Goal: Transaction & Acquisition: Purchase product/service

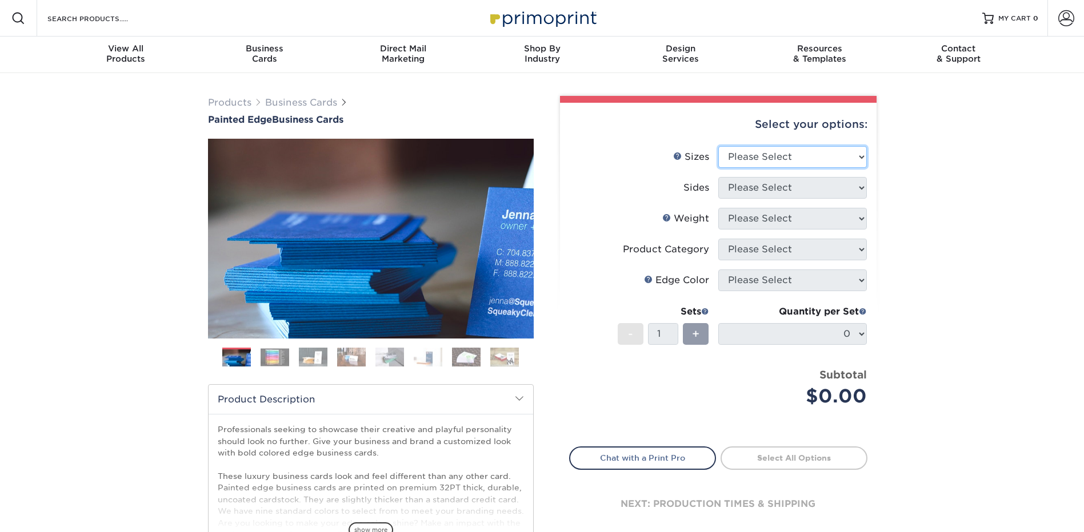
click at [785, 155] on select "Please Select 2" x 3.5" - Standard 2.125" x 3.375" - European 2.5" x 2.5" - Squ…" at bounding box center [792, 157] width 149 height 22
select select "2.00x3.50"
click at [718, 146] on select "Please Select 2" x 3.5" - Standard 2.125" x 3.375" - European 2.5" x 2.5" - Squ…" at bounding box center [792, 157] width 149 height 22
click at [777, 192] on select "Please Select Print Both Sides Print Front Only" at bounding box center [792, 188] width 149 height 22
select select "13abbda7-1d64-4f25-8bb2-c179b224825d"
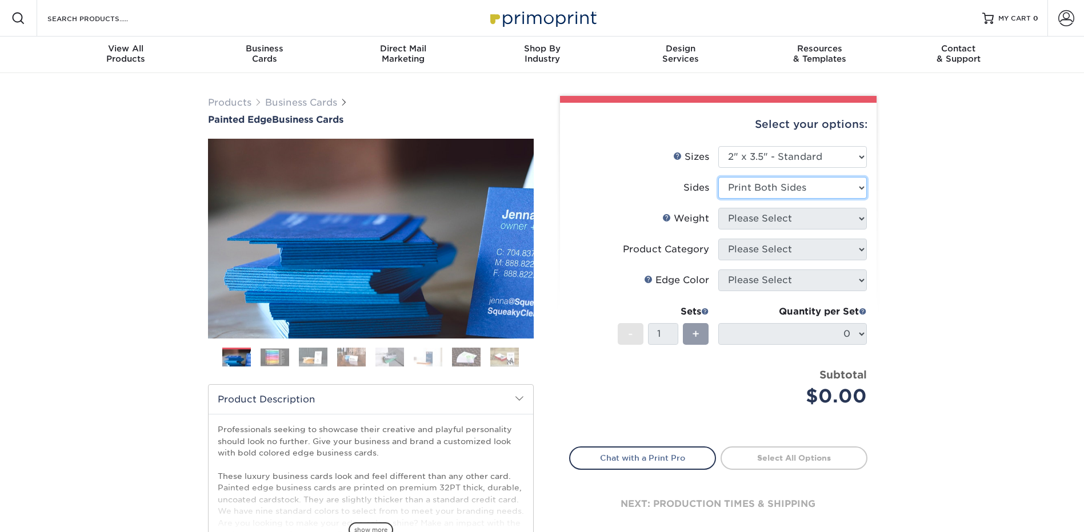
click at [718, 177] on select "Please Select Print Both Sides Print Front Only" at bounding box center [792, 188] width 149 height 22
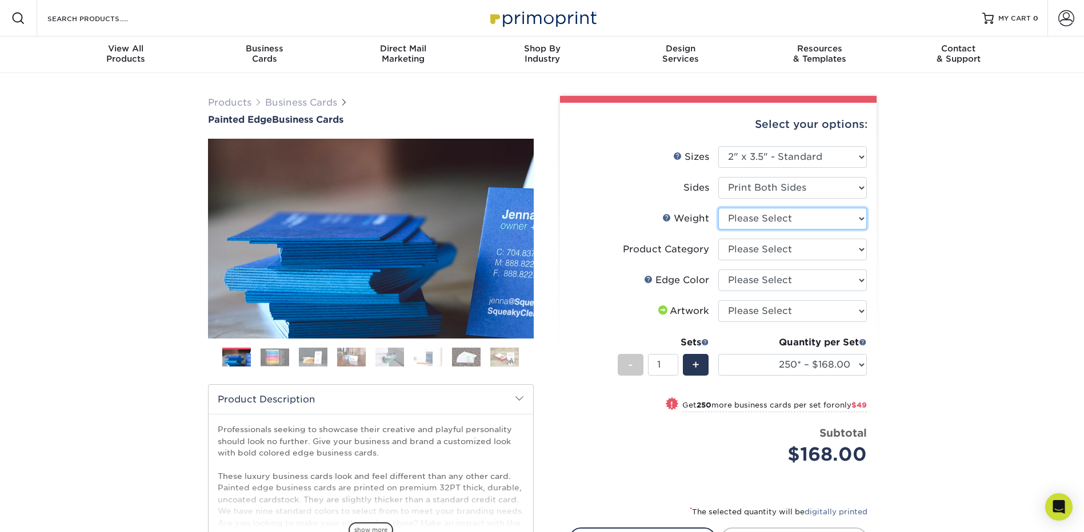
click at [767, 225] on select "Please Select 32PTUC" at bounding box center [792, 219] width 149 height 22
select select "32PTUC"
click at [718, 208] on select "Please Select 32PTUC" at bounding box center [792, 219] width 149 height 22
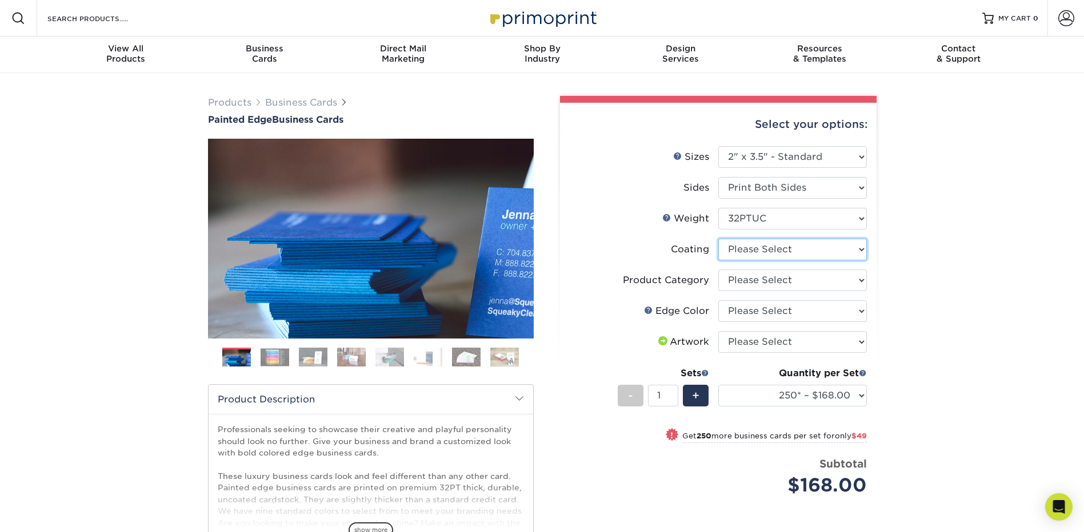
click at [752, 252] on select at bounding box center [792, 250] width 149 height 22
select select "3e7618de-abca-4bda-9f97-8b9129e913d8"
click at [718, 239] on select at bounding box center [792, 250] width 149 height 22
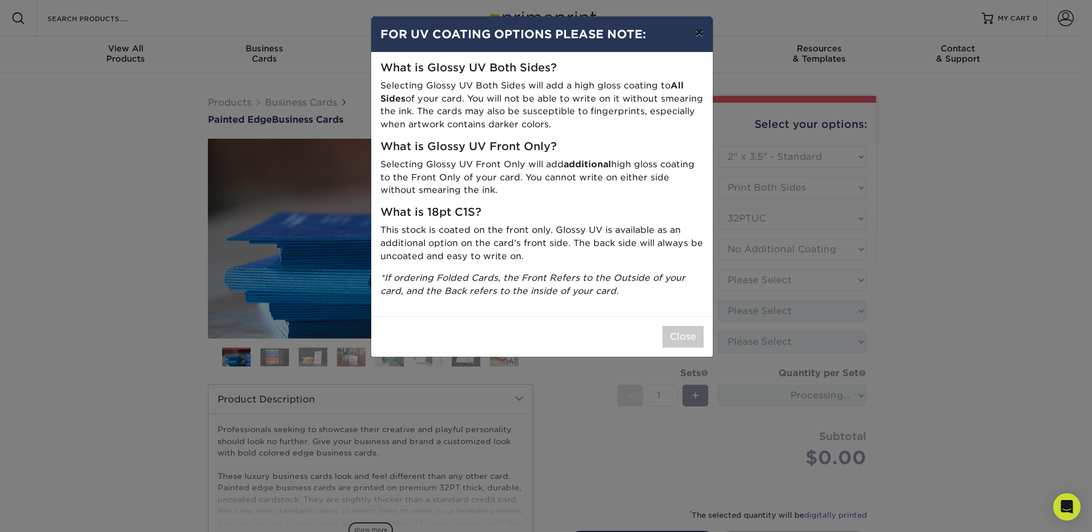
click at [699, 35] on button "×" at bounding box center [699, 33] width 26 height 32
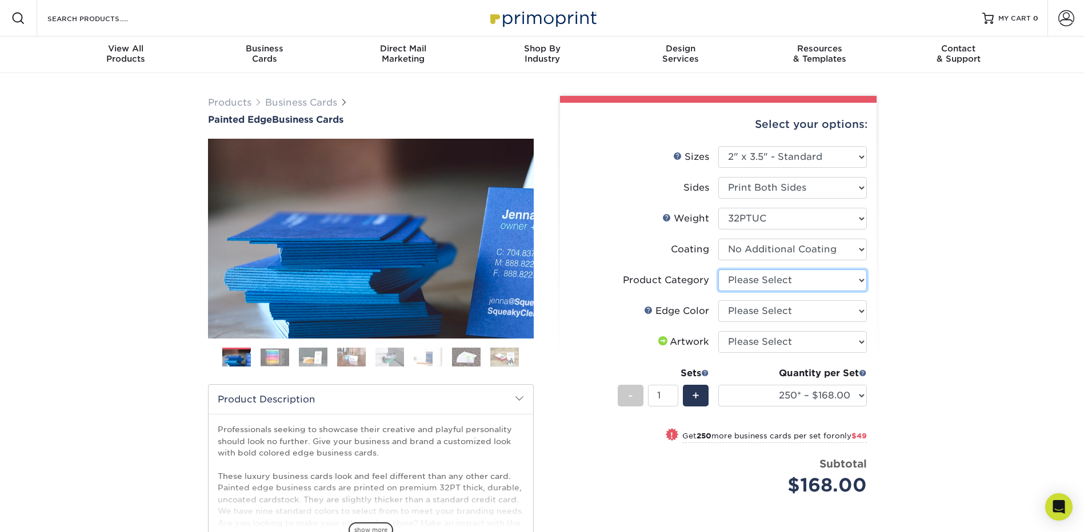
click at [754, 283] on select "Please Select Business Cards" at bounding box center [792, 281] width 149 height 22
select select "3b5148f1-0588-4f88-a218-97bcfdce65c1"
click at [718, 270] on select "Please Select Business Cards" at bounding box center [792, 281] width 149 height 22
click at [752, 314] on select "Please Select Charcoal Black Brown Blue Pearlescent Blue Pearlescent Gold Pearl…" at bounding box center [792, 311] width 149 height 22
select select "211cd225-22d2-46f5-b9be-c5fa0d34557d"
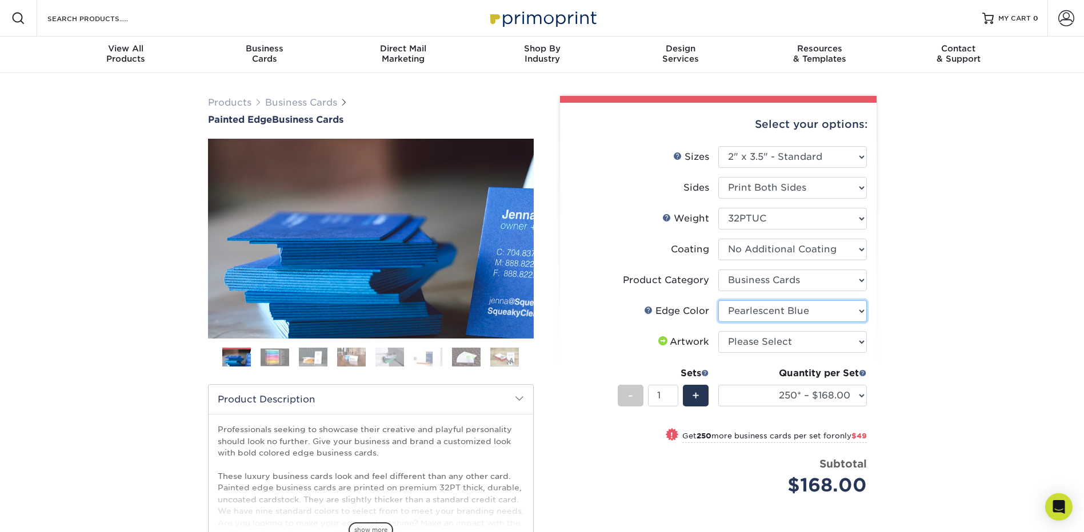
click at [718, 300] on select "Please Select Charcoal Black Brown Blue Pearlescent Blue Pearlescent Gold Pearl…" at bounding box center [792, 311] width 149 height 22
click at [514, 238] on link "Next" at bounding box center [516, 238] width 23 height 23
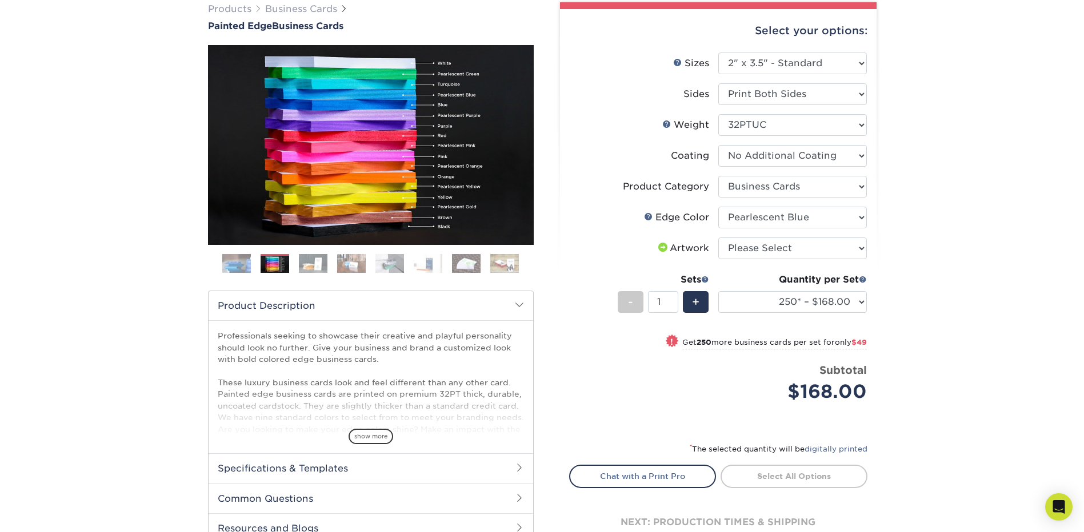
scroll to position [114, 0]
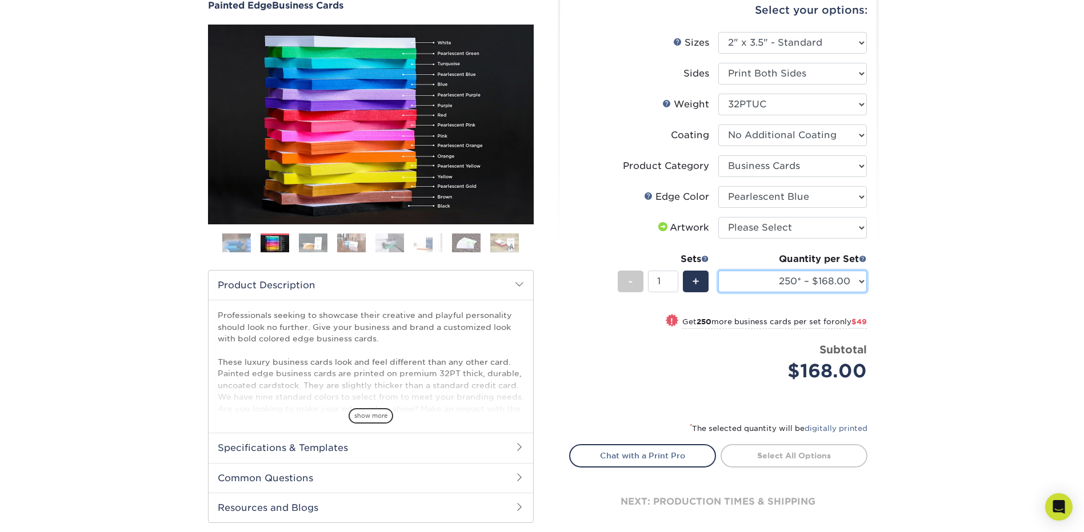
click at [859, 280] on select "250* – $168.00 500* – $217.00 1000* – $339.00" at bounding box center [792, 282] width 149 height 22
click at [899, 280] on div "Products Business Cards Painted Edge Business Cards Previous Next" at bounding box center [542, 268] width 1084 height 619
click at [837, 283] on select "250* – $168.00 500* – $217.00 1000* – $339.00" at bounding box center [792, 282] width 149 height 22
click at [929, 306] on div "Products Business Cards Painted Edge Business Cards Previous Next" at bounding box center [542, 268] width 1084 height 619
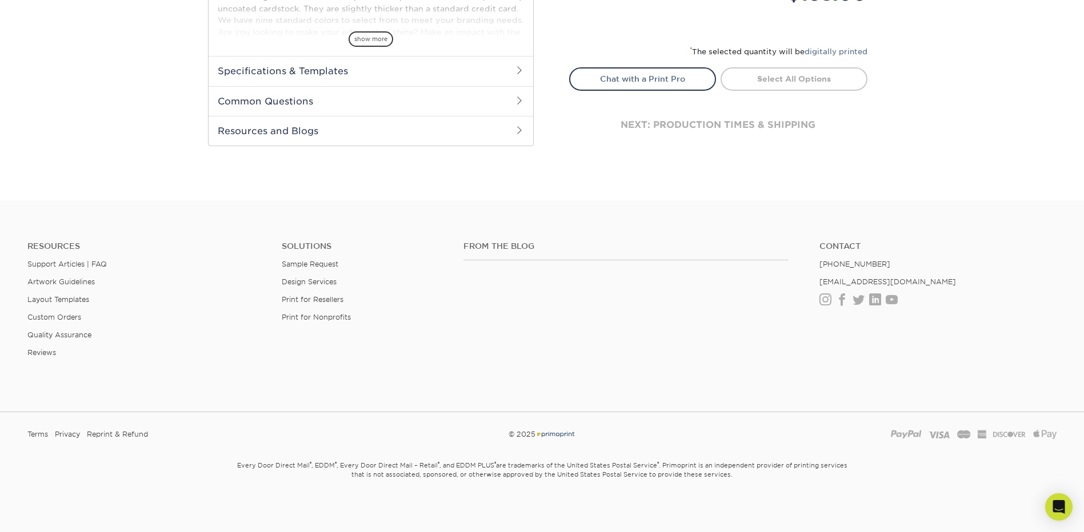
scroll to position [494, 0]
click at [299, 298] on link "Print for Resellers" at bounding box center [313, 297] width 62 height 9
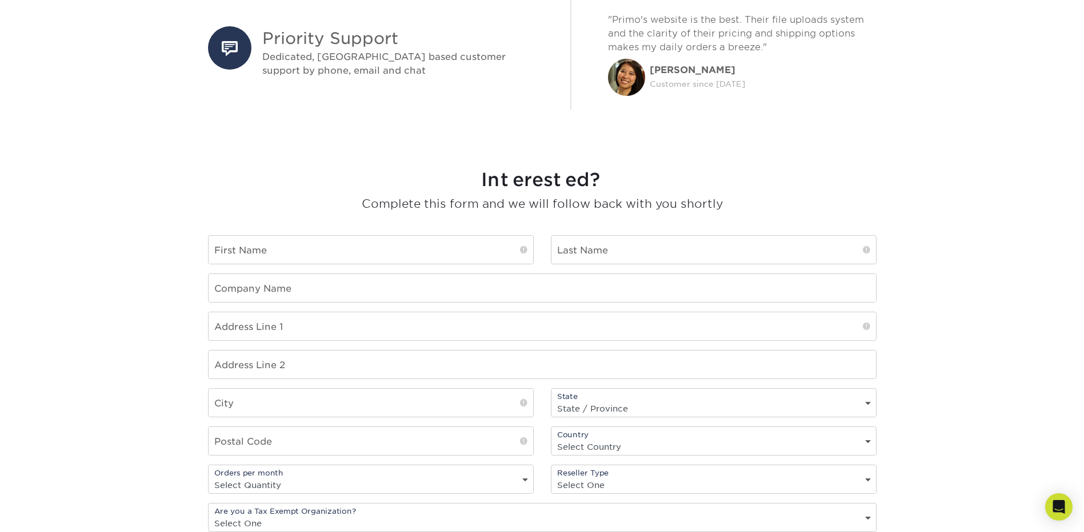
scroll to position [800, 0]
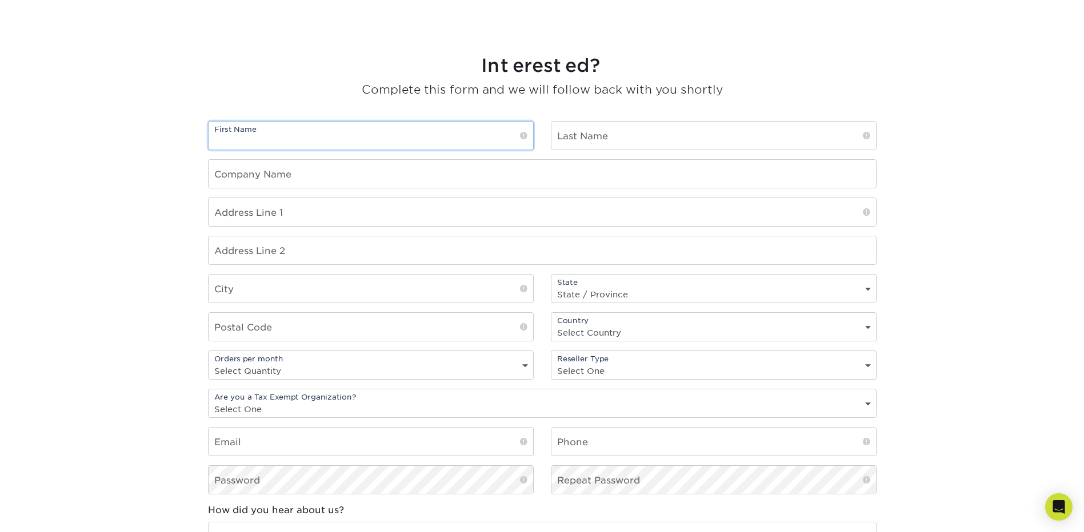
click at [347, 139] on input "text" at bounding box center [370, 136] width 324 height 28
type input "Kiara"
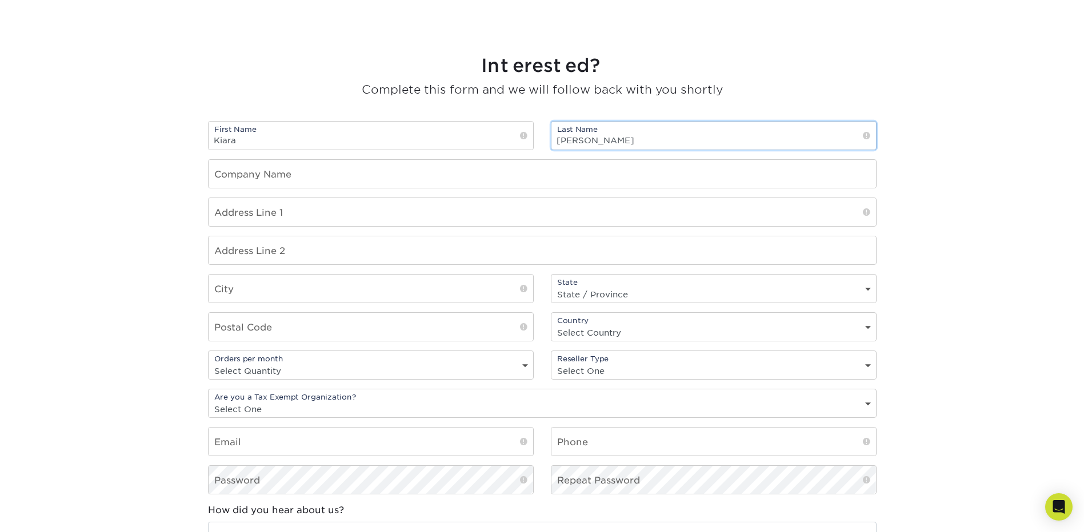
type input "Gonzalez"
type input "Athletic Designs"
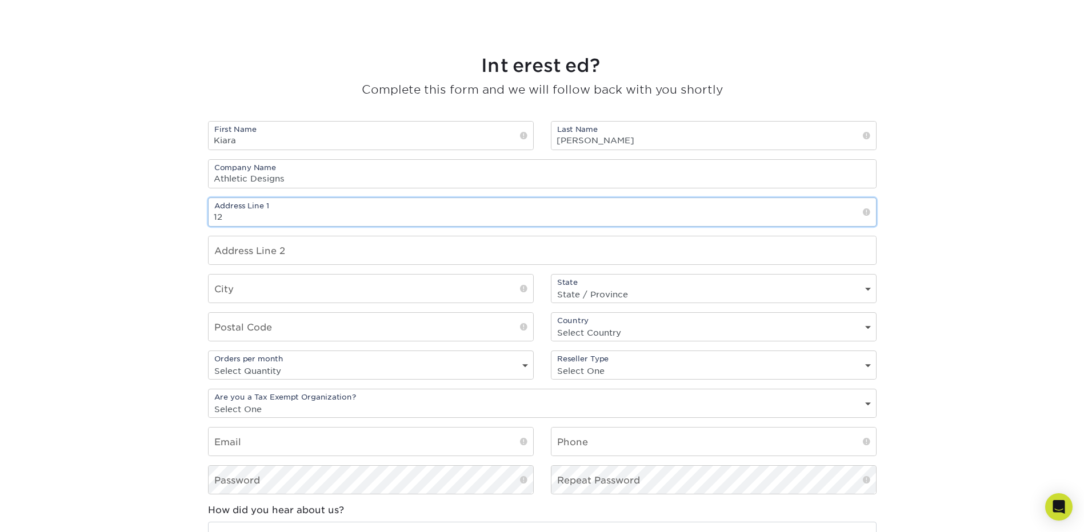
type input "1"
type input "2727 N Grove Industrial Dr."
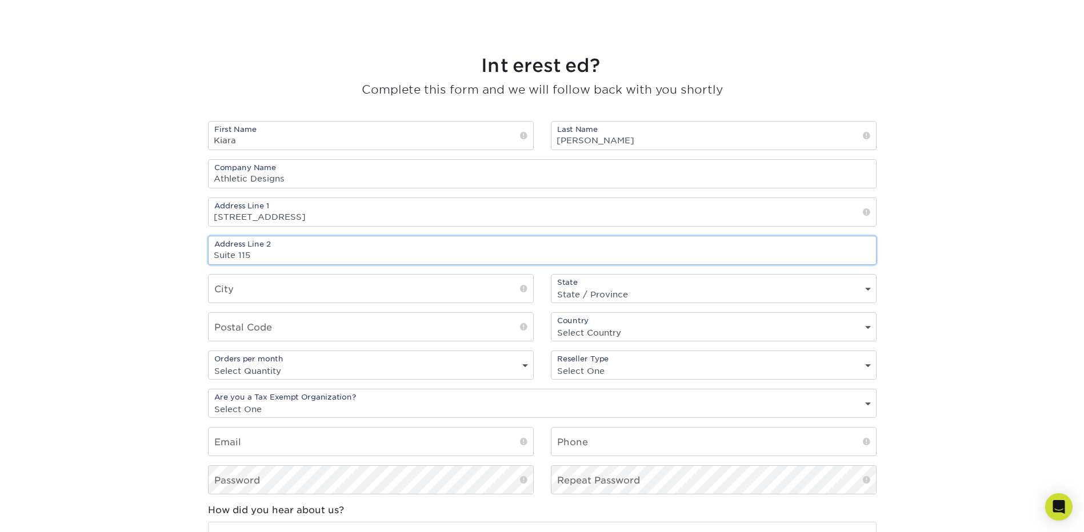
type input "Suite 115"
type input "Fresno"
select select "CA"
type input "93727"
select select "US"
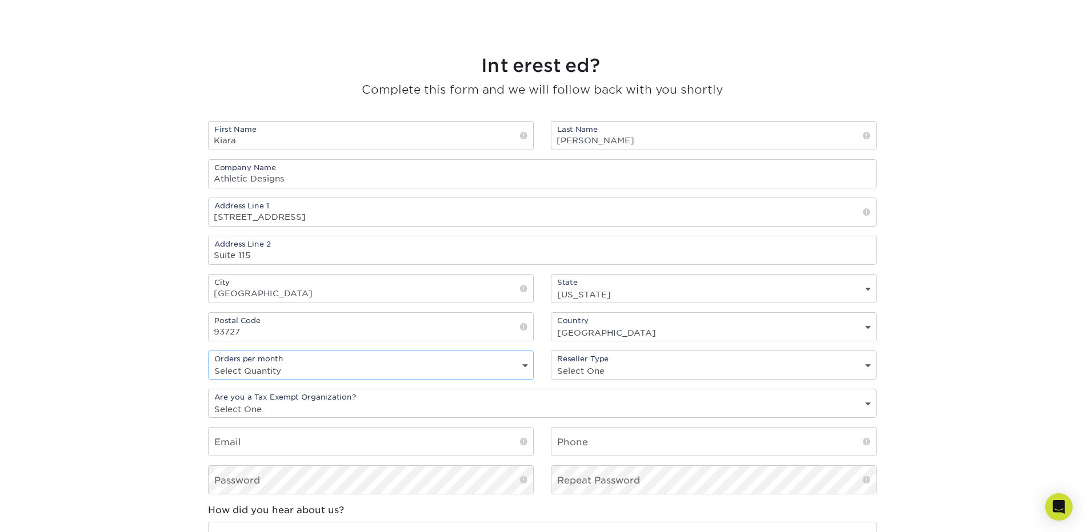
click at [289, 367] on select "Select Quantity 1 - 9 10 - 19 20 or more" at bounding box center [370, 371] width 324 height 17
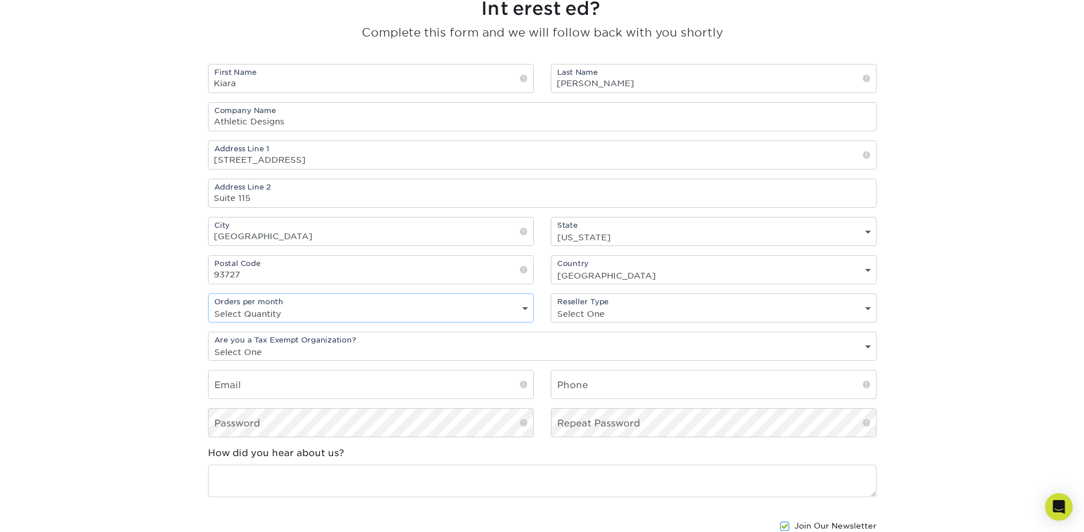
click at [268, 302] on div "Orders per month Select Quantity 1 - 9 10 - 19 20 or more" at bounding box center [371, 308] width 326 height 29
click at [368, 303] on div "Orders per month Select Quantity 1 - 9 10 - 19 20 or more" at bounding box center [371, 308] width 326 height 29
click at [489, 306] on select "Select Quantity 1 - 9 10 - 19 20 or more" at bounding box center [370, 314] width 324 height 17
select select "10-19"
click at [208, 306] on select "Select Quantity 1 - 9 10 - 19 20 or more" at bounding box center [370, 314] width 324 height 17
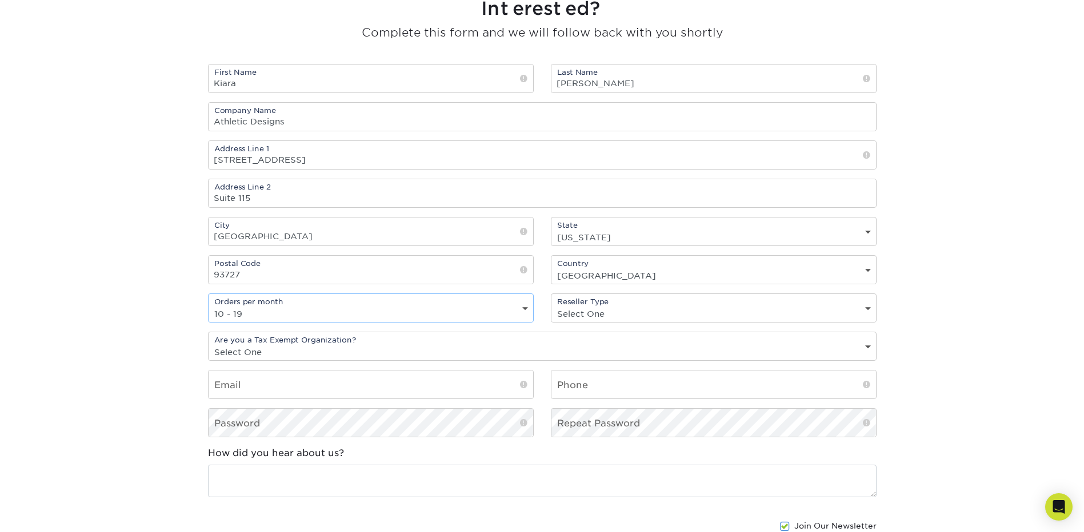
click at [604, 311] on select "Select One freelance graphic designer print broker / reseller print shop other" at bounding box center [713, 314] width 324 height 17
select select "broker"
click at [551, 306] on select "Select One freelance graphic designer print broker / reseller print shop other" at bounding box center [713, 314] width 324 height 17
click at [284, 355] on select "Select One Yes No" at bounding box center [541, 352] width 667 height 17
select select "yes"
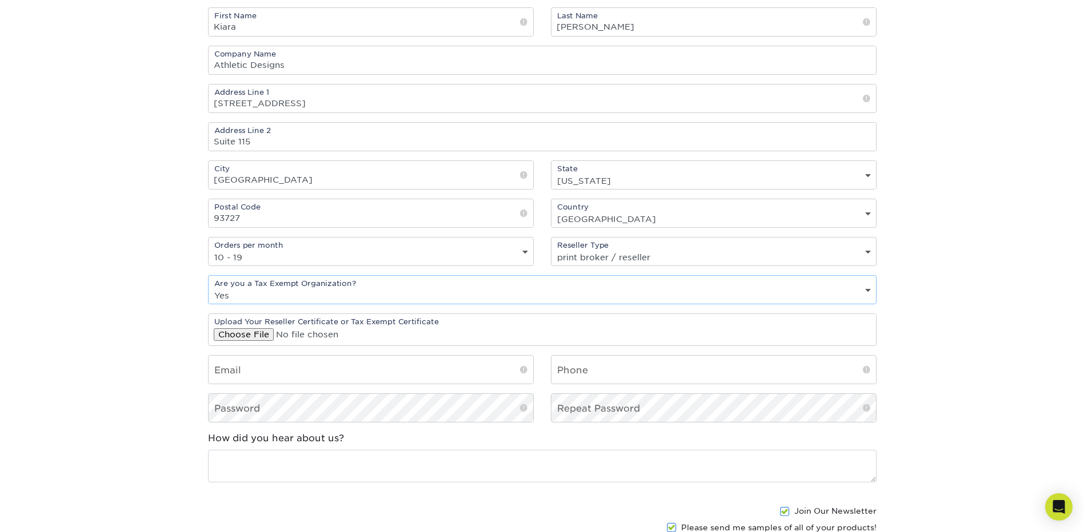
scroll to position [914, 0]
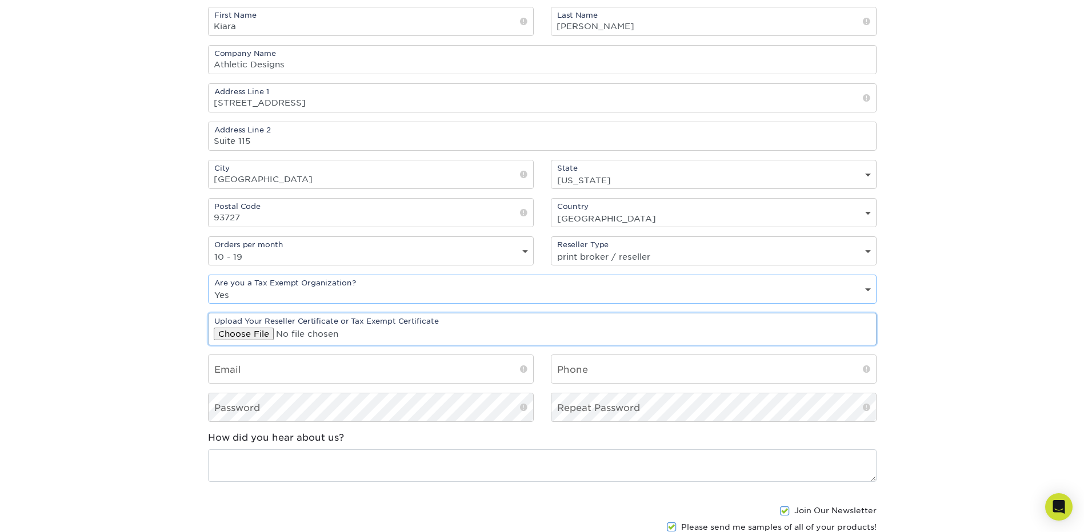
click at [256, 335] on input "file" at bounding box center [541, 329] width 667 height 31
type input "C:\fakepath\Athletic Designs Sellers Permit.pdf"
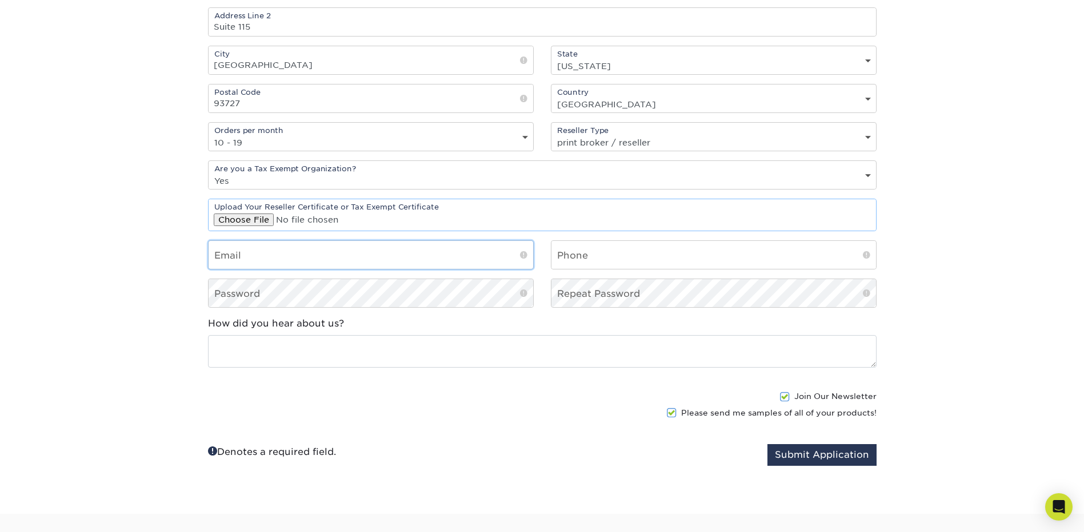
click at [274, 263] on input "email" at bounding box center [370, 255] width 324 height 28
type input "kgonzalez@universaldatatech.net"
type input "5594854670"
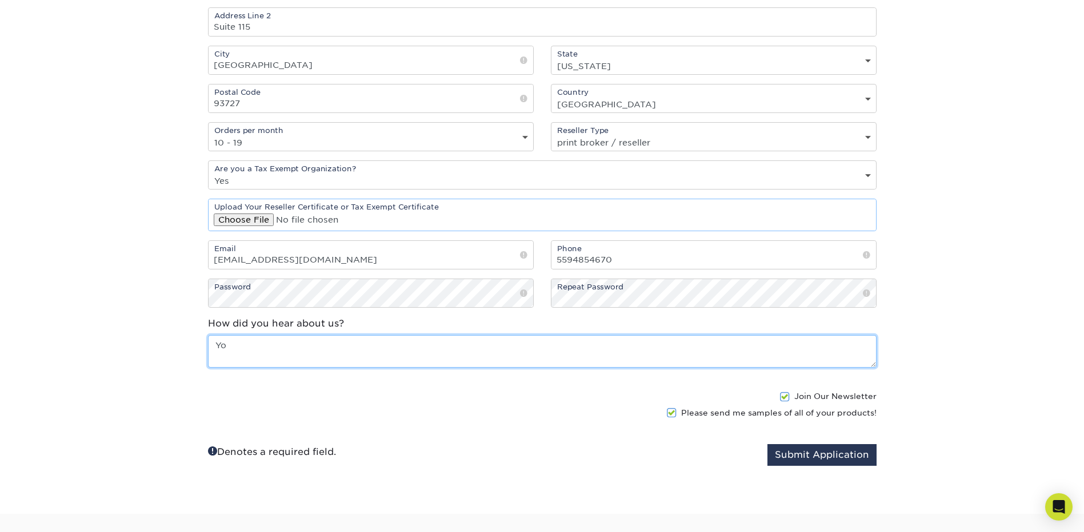
type textarea "Y"
click at [320, 345] on textarea "This company came up when I was looking for business cards with a specific colo…" at bounding box center [542, 351] width 668 height 33
click at [655, 346] on textarea "This company came up when I was looking for business cards with a specific colo…" at bounding box center [542, 351] width 668 height 33
type textarea "This company came up when I was looking for business cards with a specific colo…"
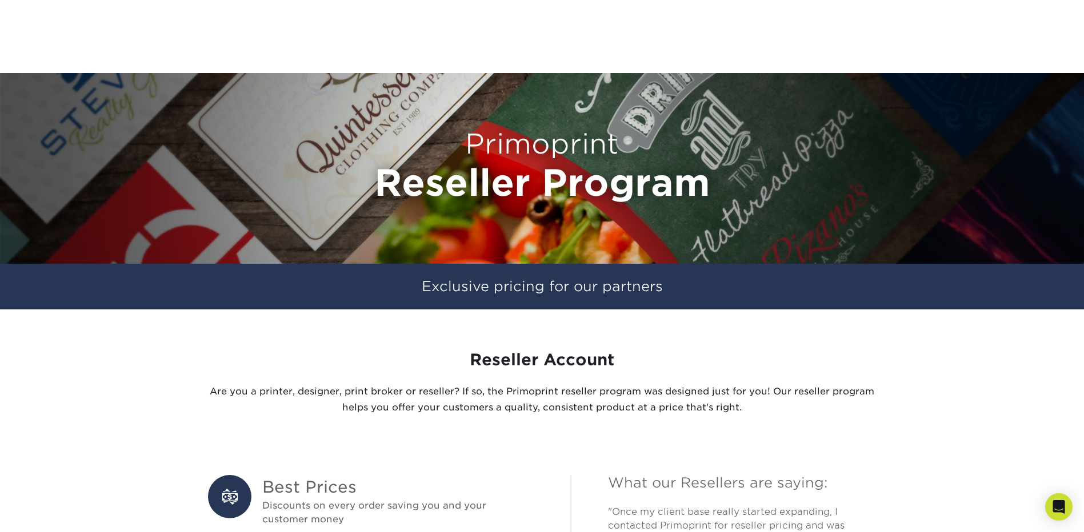
scroll to position [1176, 0]
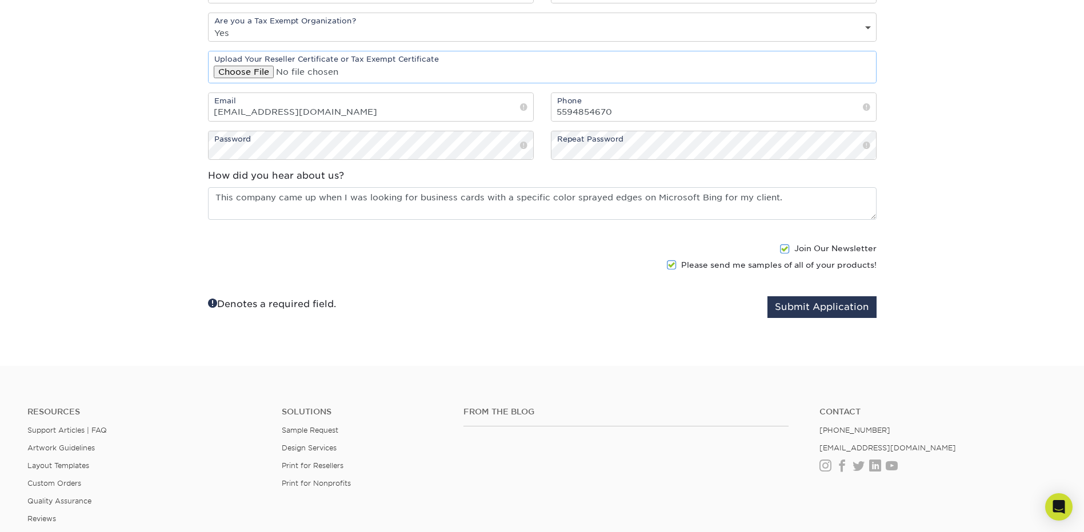
click at [787, 251] on span at bounding box center [785, 249] width 10 height 11
click at [0, 0] on input "Join Our Newsletter" at bounding box center [0, 0] width 0 height 0
click at [672, 265] on span at bounding box center [672, 265] width 10 height 11
click at [0, 0] on input "Please send me samples of all of your products!" at bounding box center [0, 0] width 0 height 0
click at [817, 311] on button "Submit Application" at bounding box center [821, 307] width 109 height 22
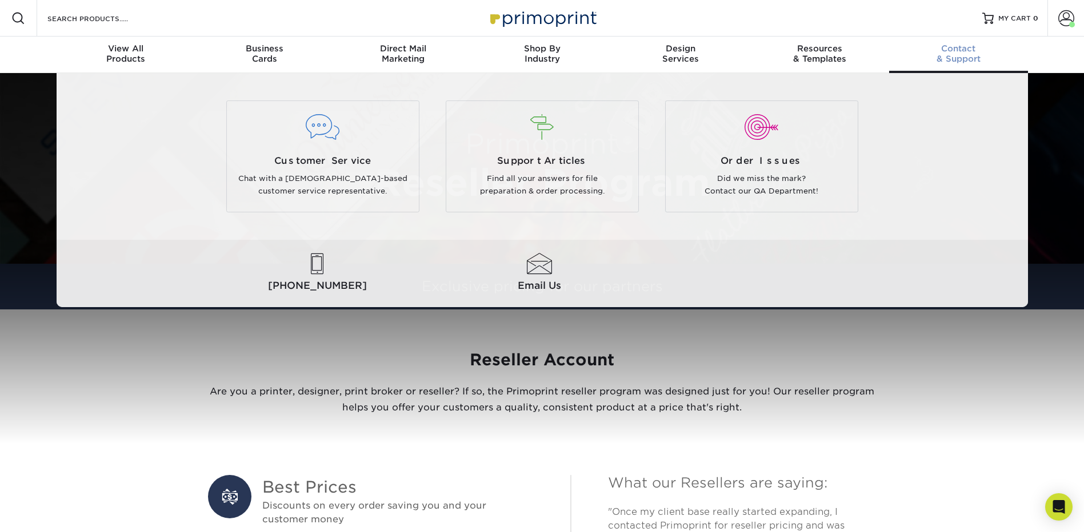
click at [961, 57] on div "Contact & Support" at bounding box center [958, 53] width 139 height 21
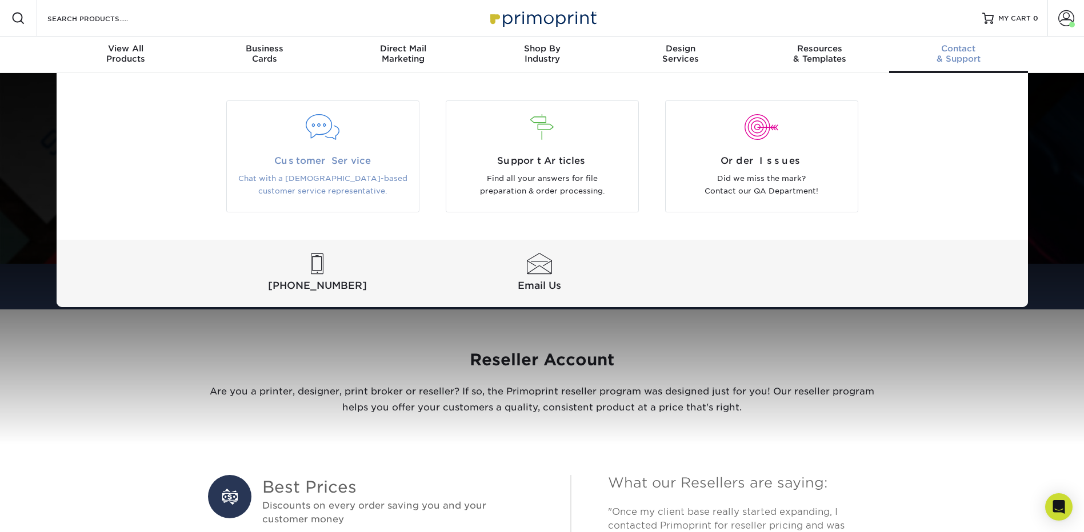
click at [316, 181] on p "Chat with a [DEMOGRAPHIC_DATA]-based customer service representative." at bounding box center [322, 186] width 175 height 26
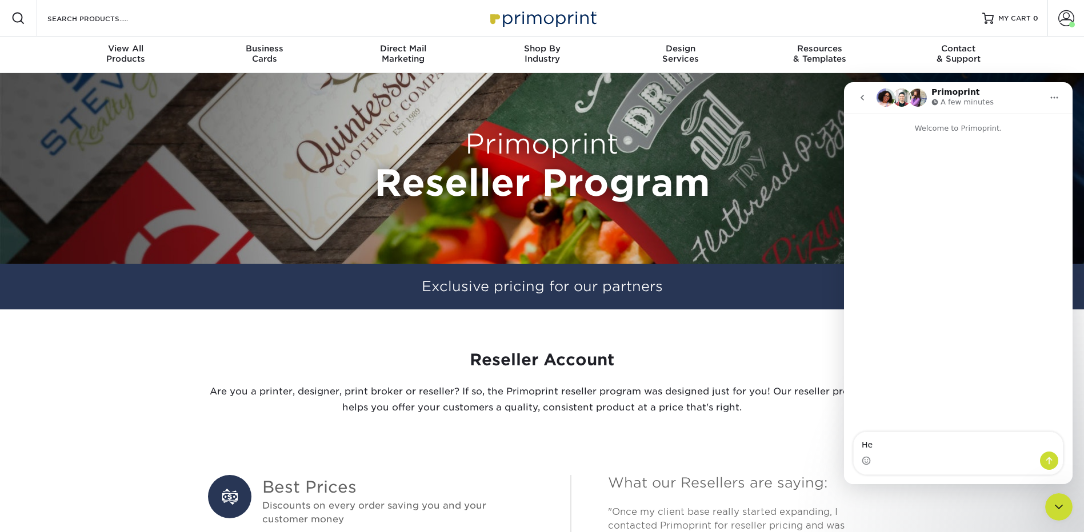
type textarea "H"
type textarea "If I place an order before my reseller program application is approved, can I r…"
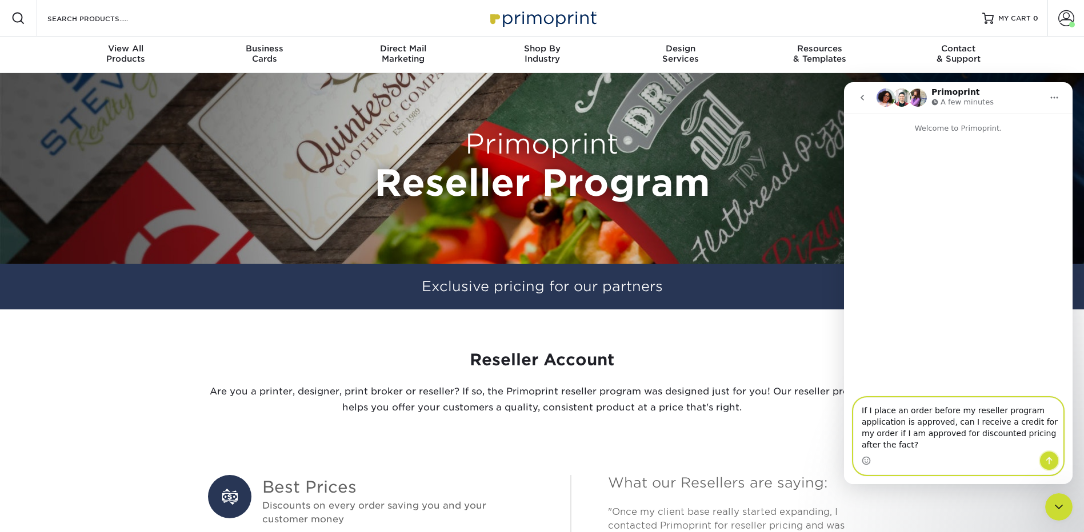
click at [1044, 459] on icon "Send a message…" at bounding box center [1048, 460] width 9 height 9
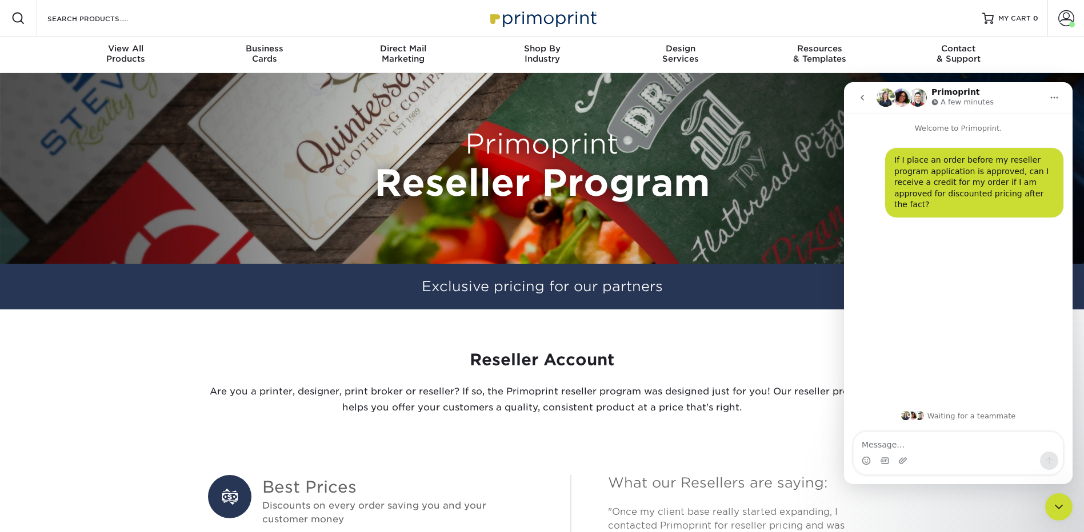
click at [1057, 98] on icon "Home" at bounding box center [1053, 98] width 7 height 2
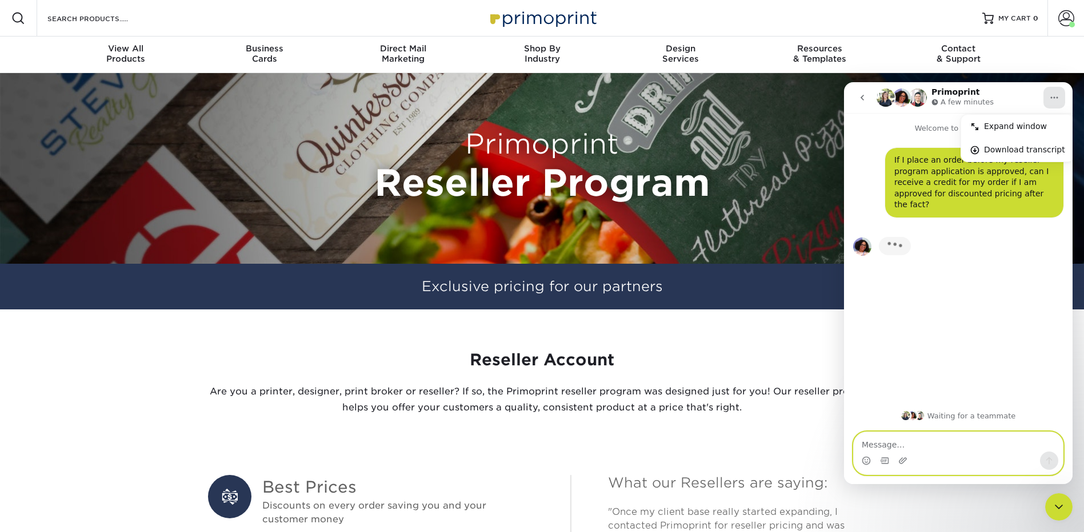
click at [893, 446] on textarea "Message…" at bounding box center [957, 441] width 209 height 19
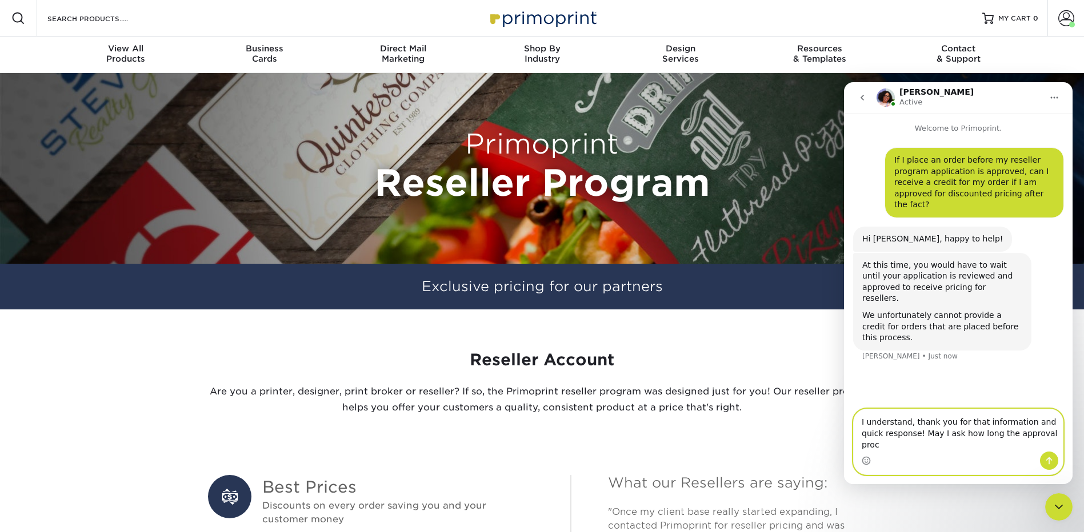
scroll to position [10, 0]
type textarea "I understand, thank you for that information and quick response! May I ask how …"
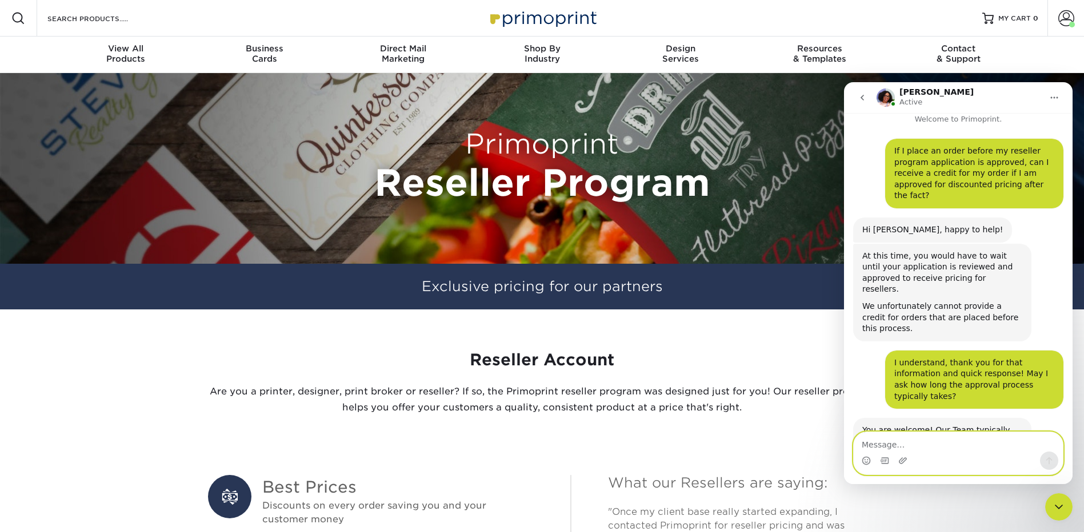
scroll to position [33, 0]
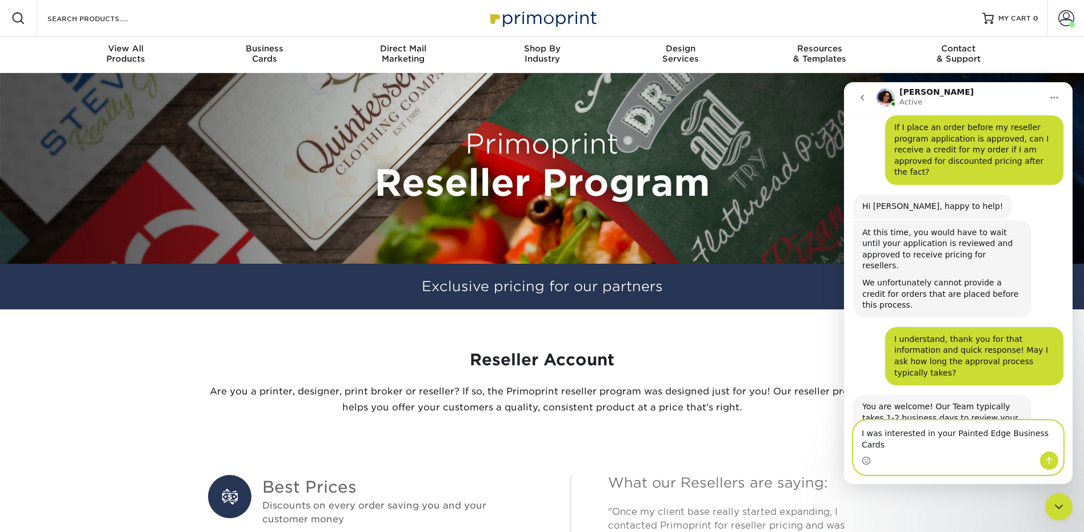
click at [933, 447] on textarea "I was interested in your Painted Edge Business Cards" at bounding box center [957, 436] width 209 height 31
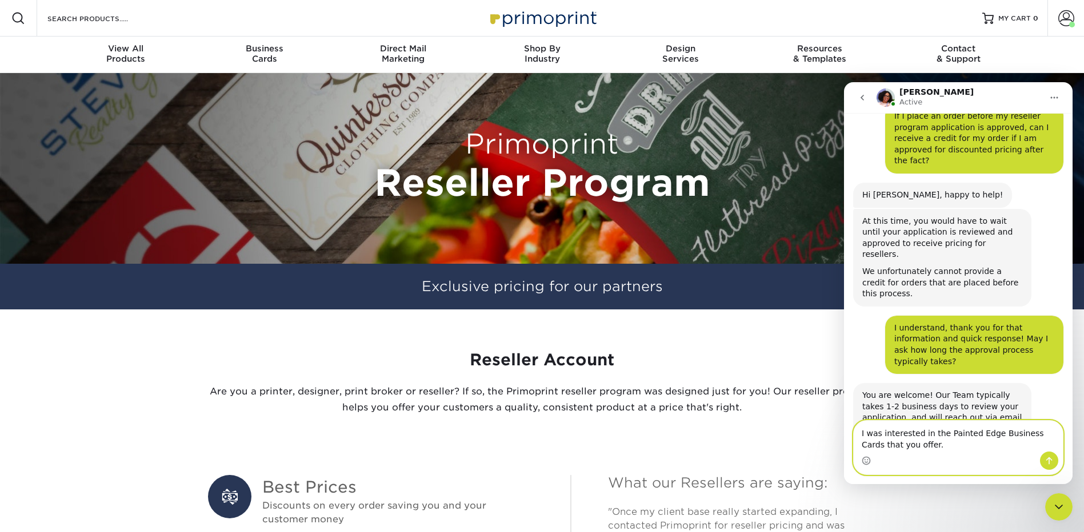
click at [860, 433] on textarea "I was interested in the Painted Edge Business Cards that you offer." at bounding box center [957, 436] width 209 height 31
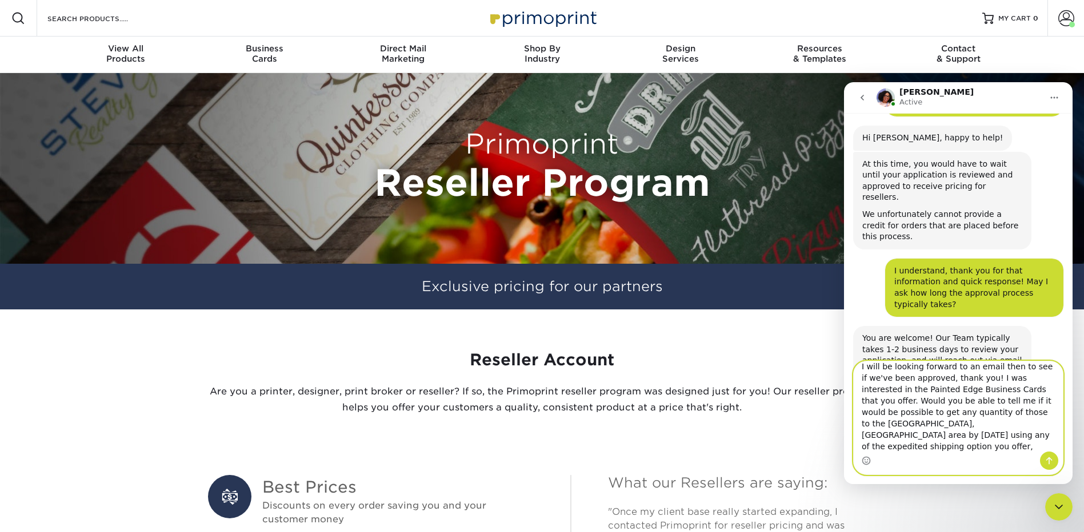
scroll to position [103, 0]
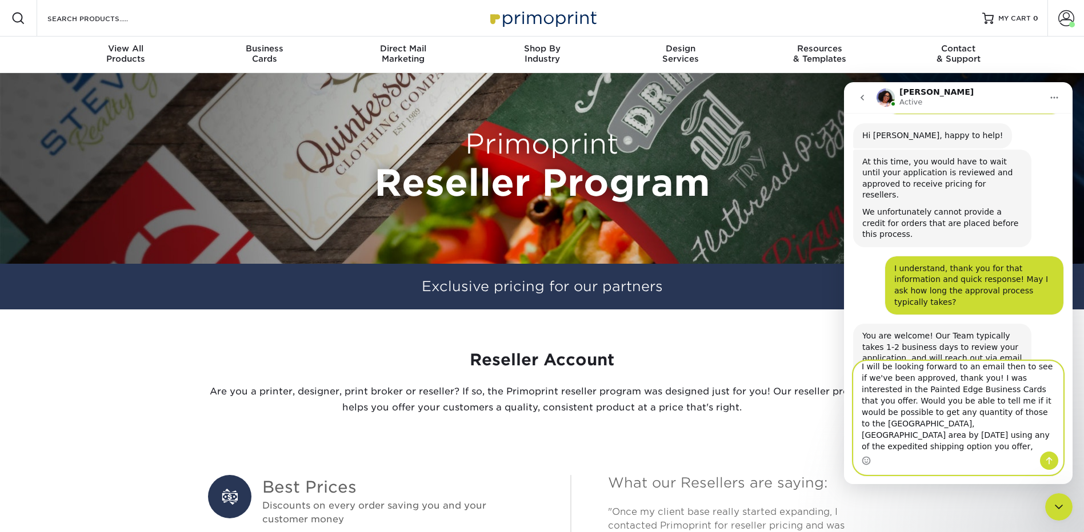
type textarea "I will be looking forward to an email then to see if we've been approved, thank…"
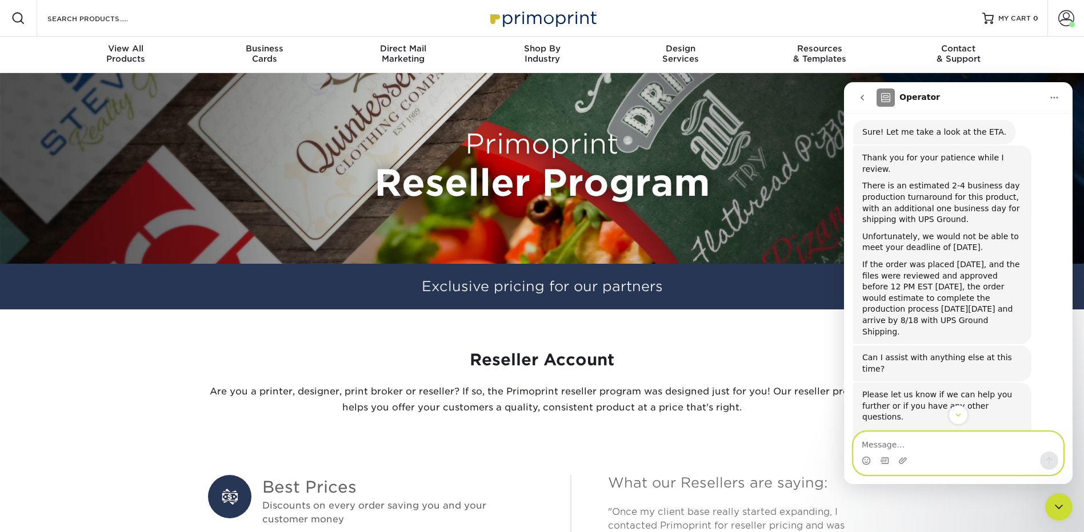
scroll to position [550, 0]
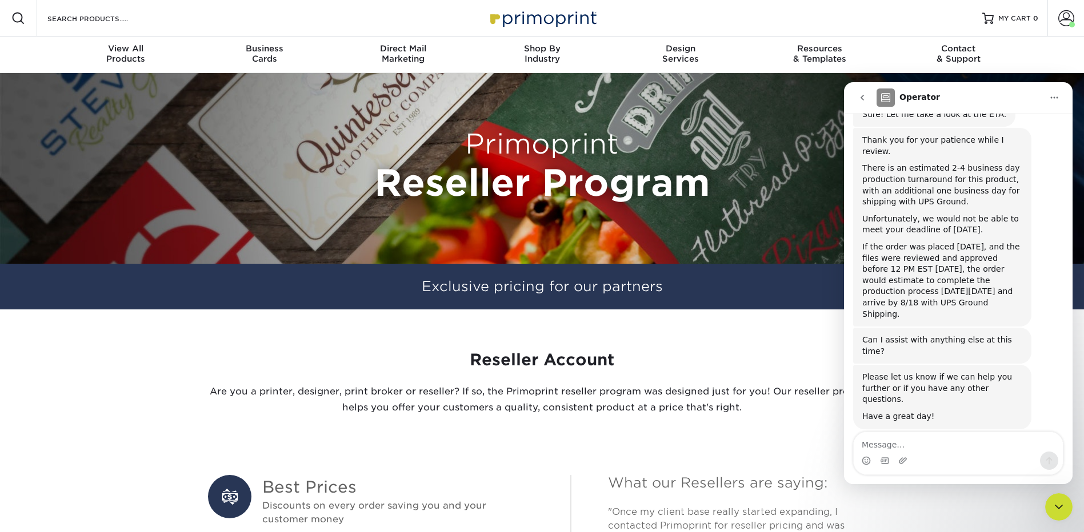
click at [987, 507] on span "Amazing" at bounding box center [986, 517] width 21 height 21
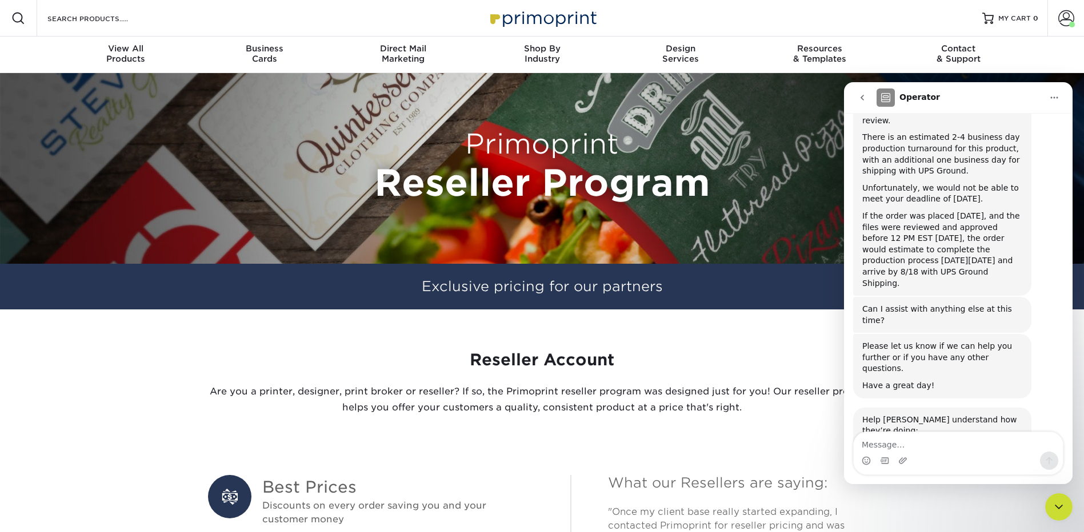
scroll to position [592, 0]
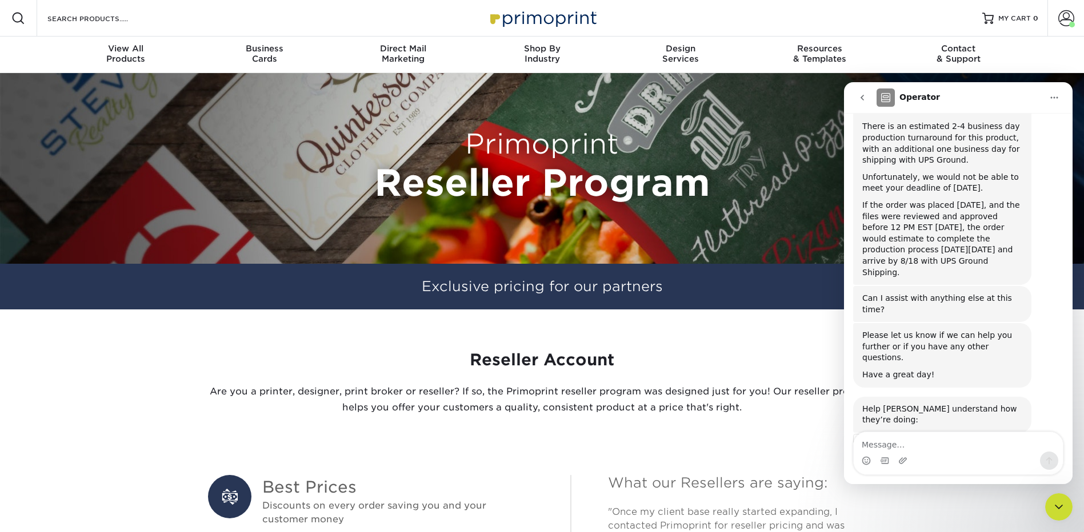
type textarea "Very informative and prompt answers!"
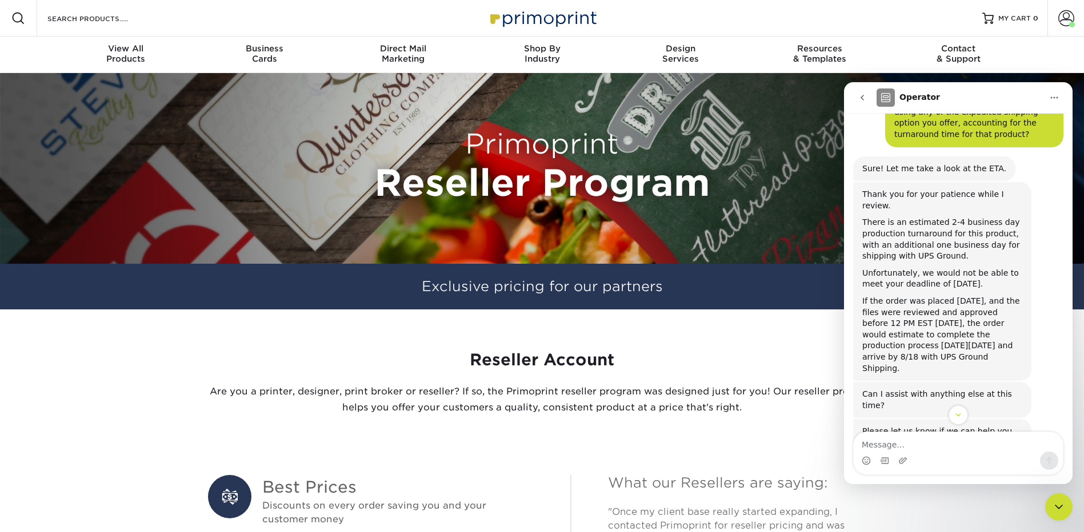
scroll to position [577, 0]
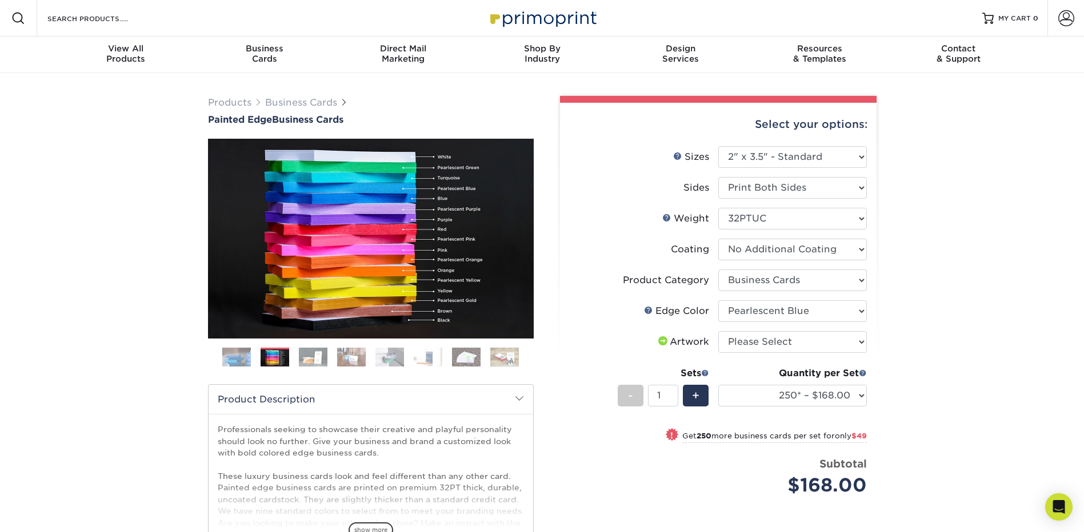
select select "2.00x3.50"
select select "3b5148f1-0588-4f88-a218-97bcfdce65c1"
select select "211cd225-22d2-46f5-b9be-c5fa0d34557d"
click at [667, 216] on link "Weight Help" at bounding box center [666, 217] width 9 height 9
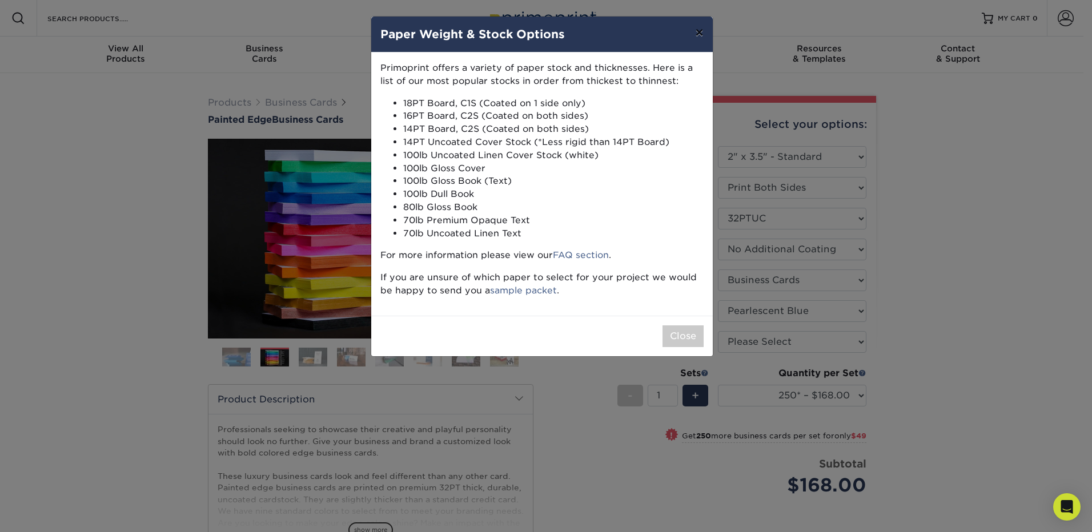
click at [700, 30] on button "×" at bounding box center [699, 33] width 26 height 32
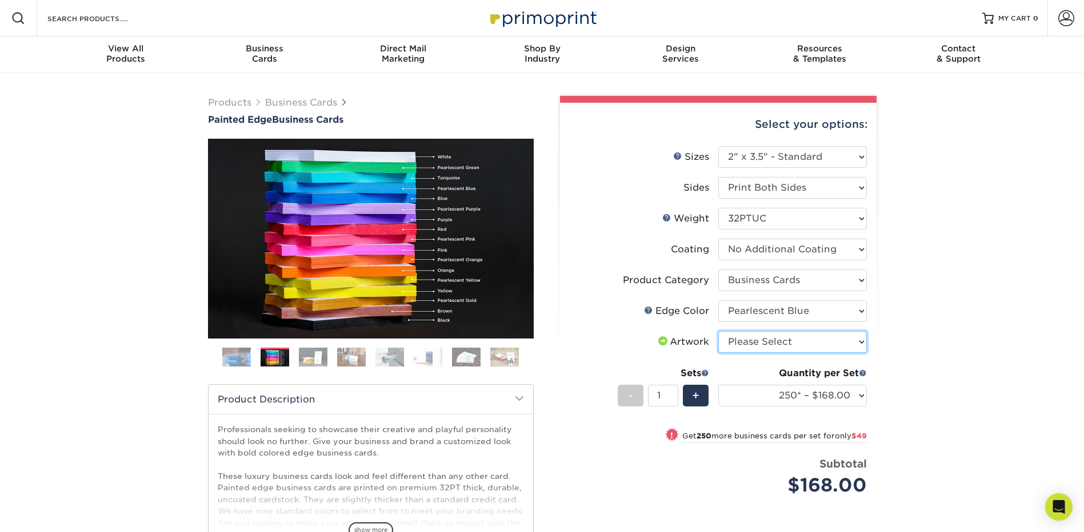
click at [752, 346] on select "Please Select I will upload files I need a design - $100" at bounding box center [792, 342] width 149 height 22
select select "upload"
click at [718, 331] on select "Please Select I will upload files I need a design - $100" at bounding box center [792, 342] width 149 height 22
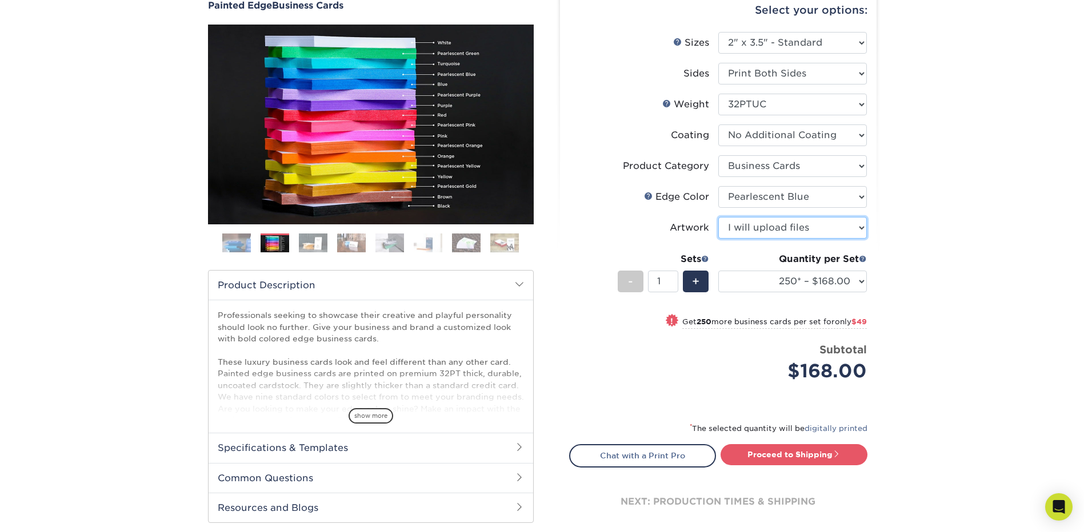
scroll to position [57, 0]
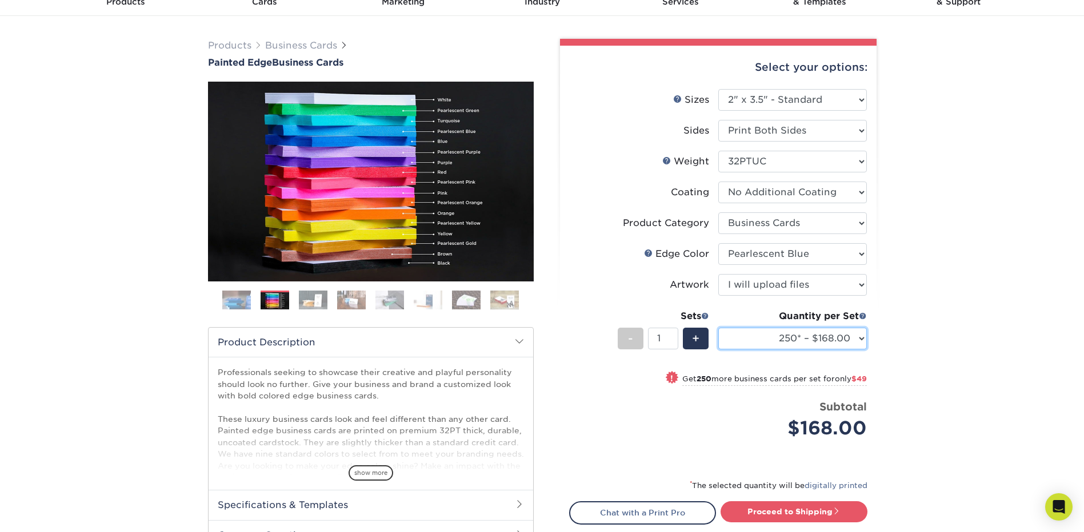
click at [788, 343] on select "250* – $168.00 500* – $217.00 1000* – $339.00" at bounding box center [792, 339] width 149 height 22
click at [718, 328] on select "250* – $168.00 500* – $217.00 1000* – $339.00" at bounding box center [792, 339] width 149 height 22
click at [810, 343] on select "250* – $168.00 500* – $217.00 1000* – $339.00" at bounding box center [792, 339] width 149 height 22
select select "1000* – $339.00"
click at [718, 328] on select "250* – $168.00 500* – $217.00 1000* – $339.00" at bounding box center [792, 339] width 149 height 22
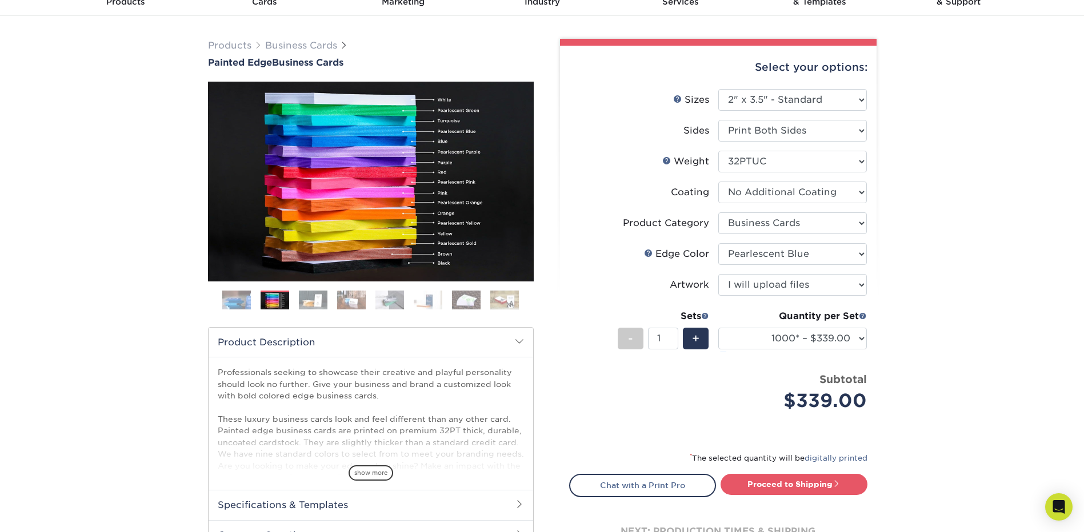
click at [941, 112] on div "Products Business Cards Painted Edge Business Cards Previous Next" at bounding box center [542, 321] width 1084 height 610
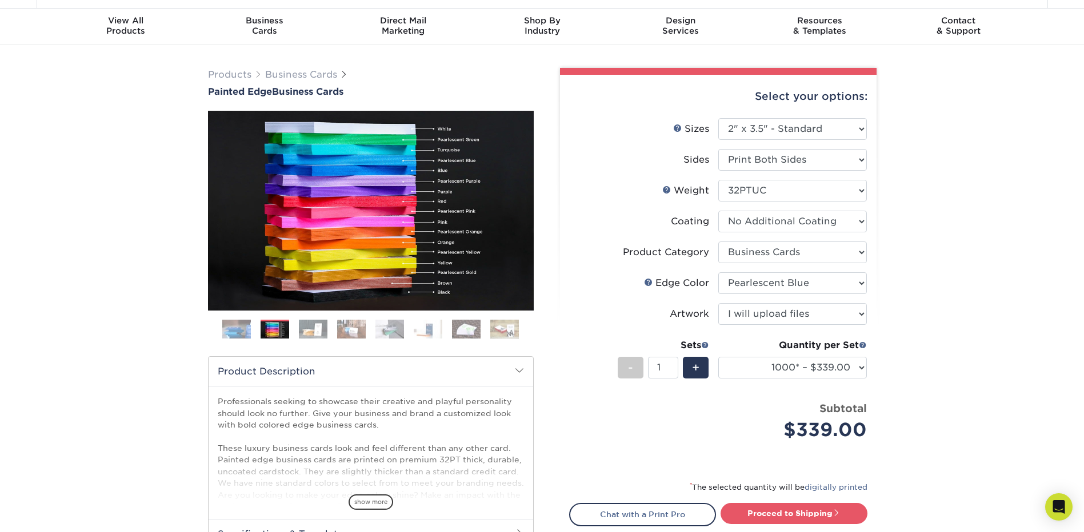
scroll to position [0, 0]
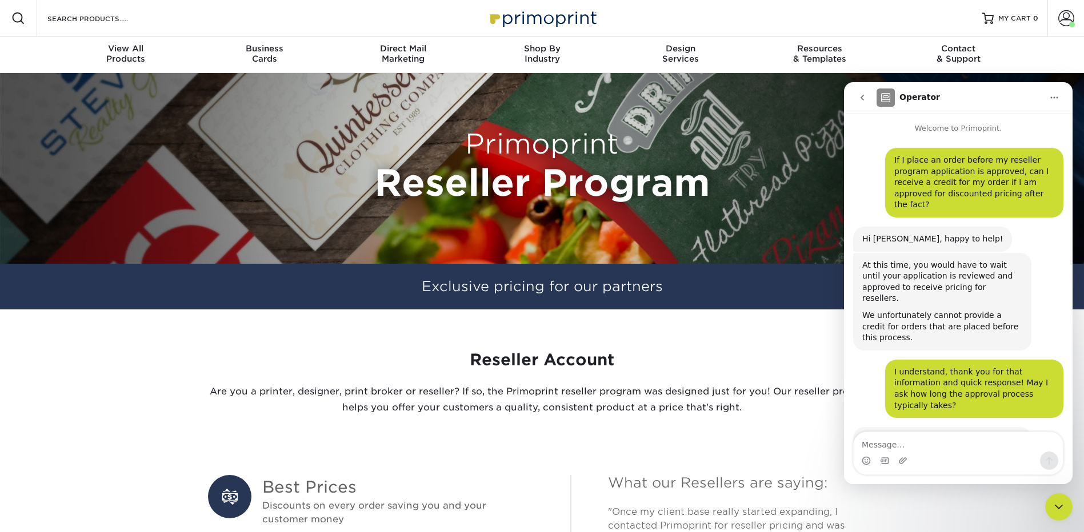
scroll to position [577, 0]
